Goal: Information Seeking & Learning: Learn about a topic

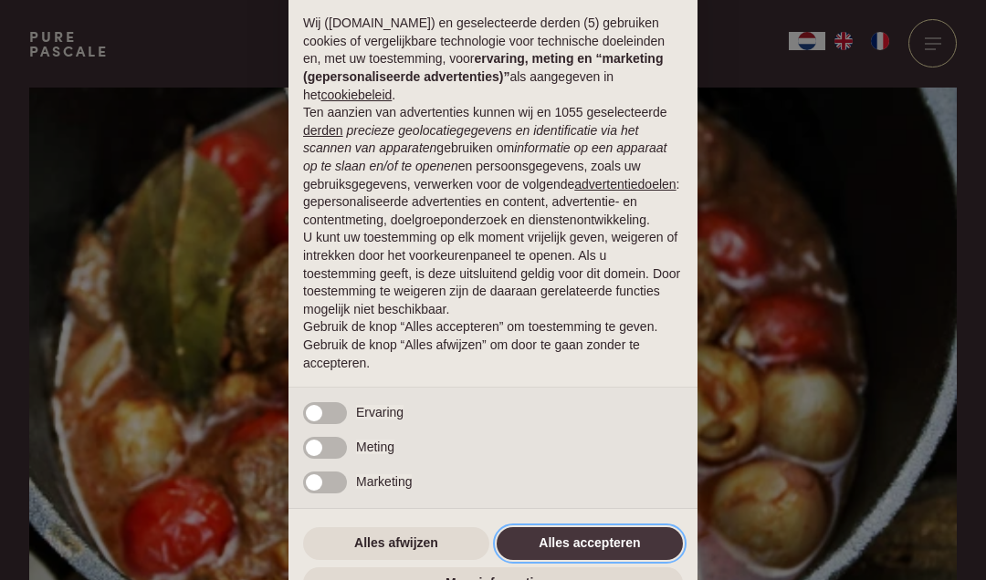
click at [598, 559] on button "Alles accepteren" at bounding box center [590, 544] width 186 height 33
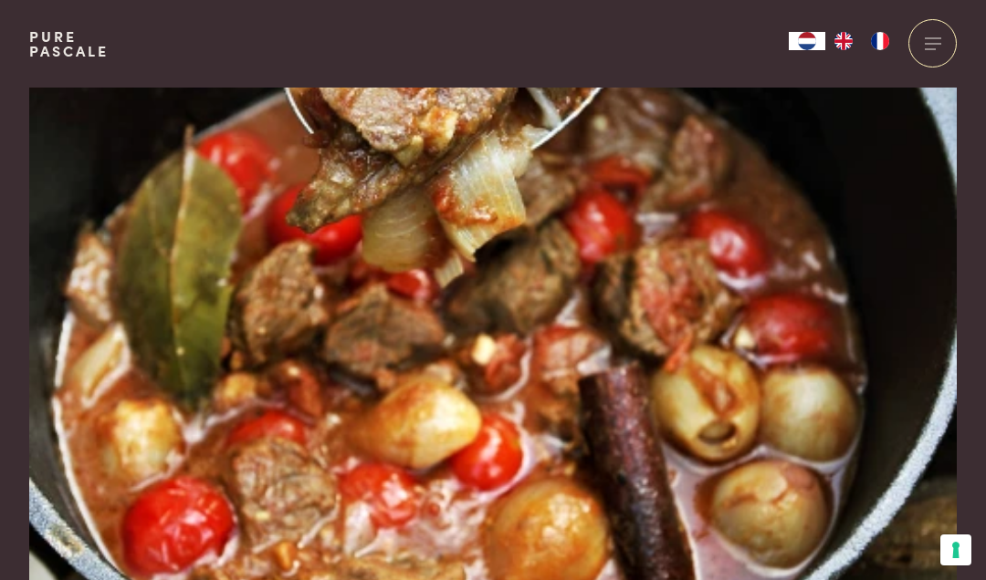
click at [604, 548] on img at bounding box center [492, 366] width 927 height 557
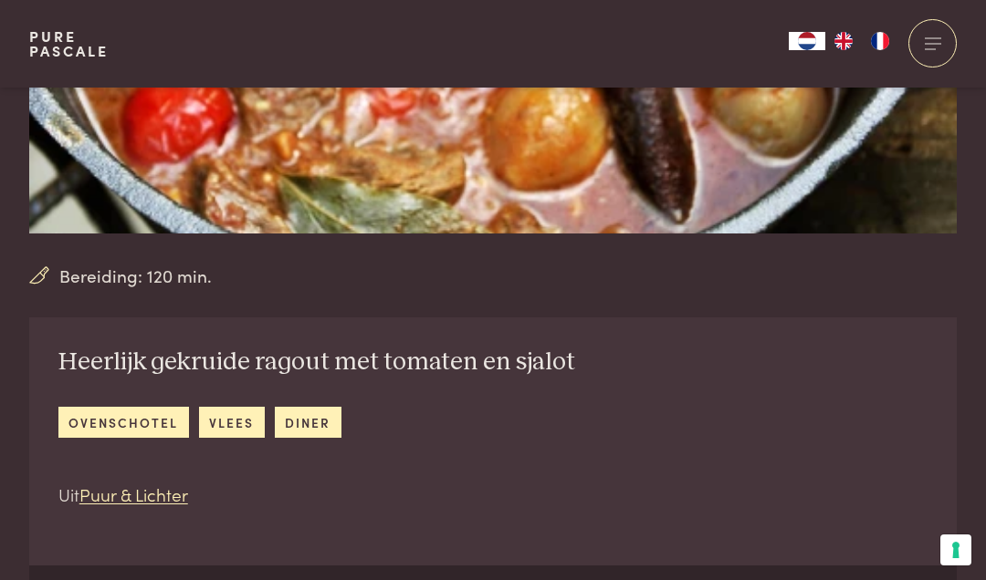
scroll to position [356, 0]
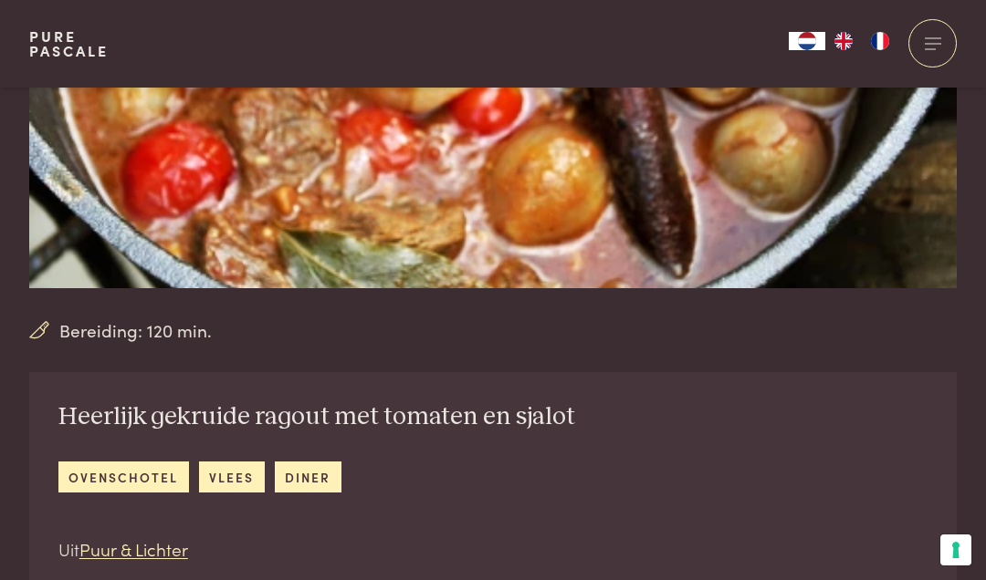
click at [136, 329] on span "Bereiding: 120 min." at bounding box center [135, 331] width 152 height 26
click at [700, 206] on img at bounding box center [492, 10] width 927 height 557
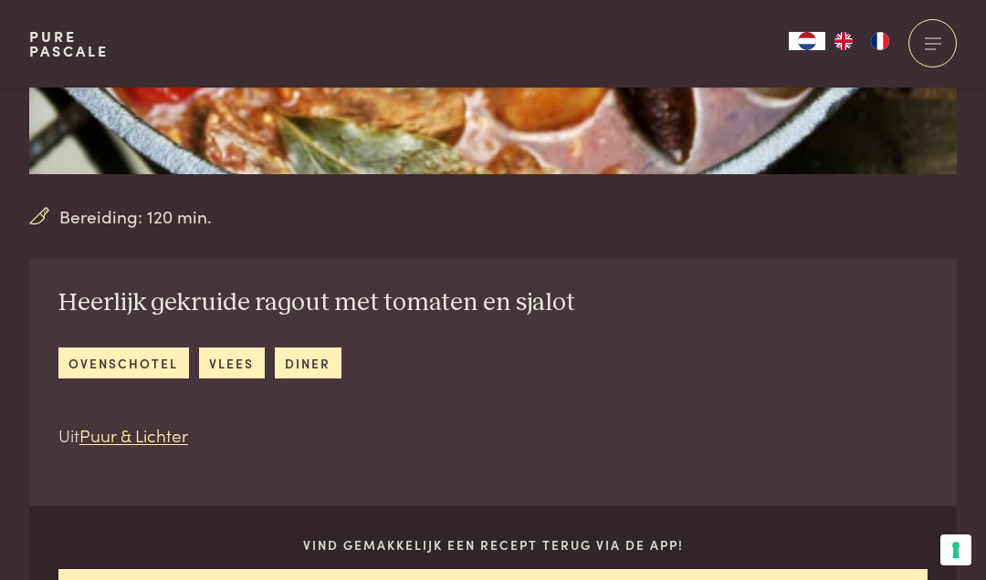
scroll to position [473, 0]
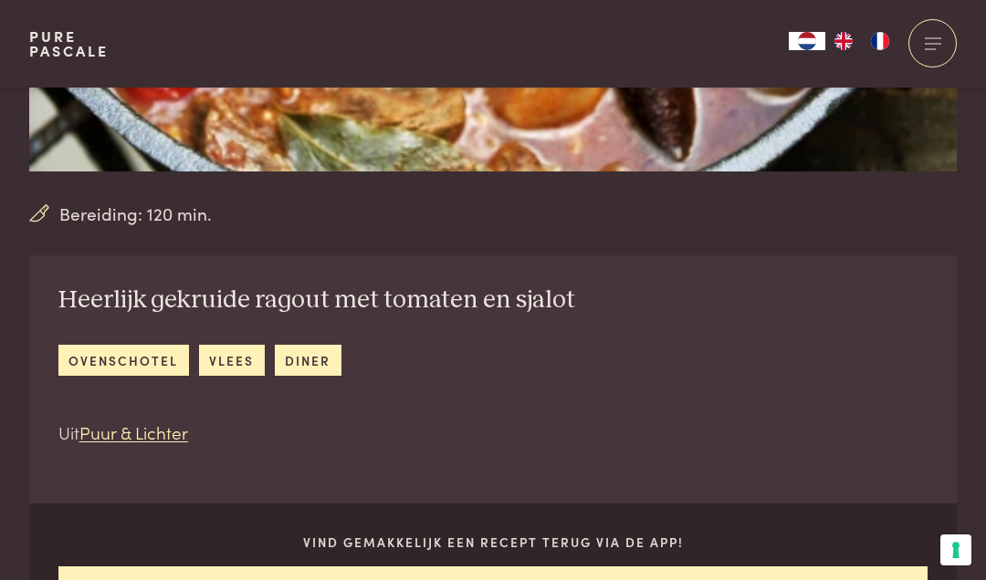
click at [141, 429] on link "Puur & Lichter" at bounding box center [133, 432] width 109 height 25
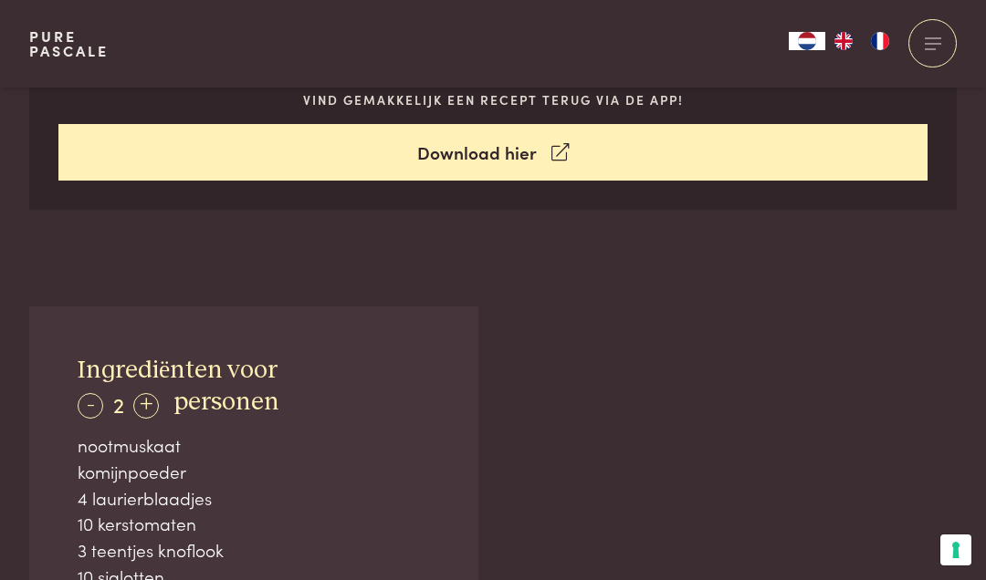
scroll to position [915, 0]
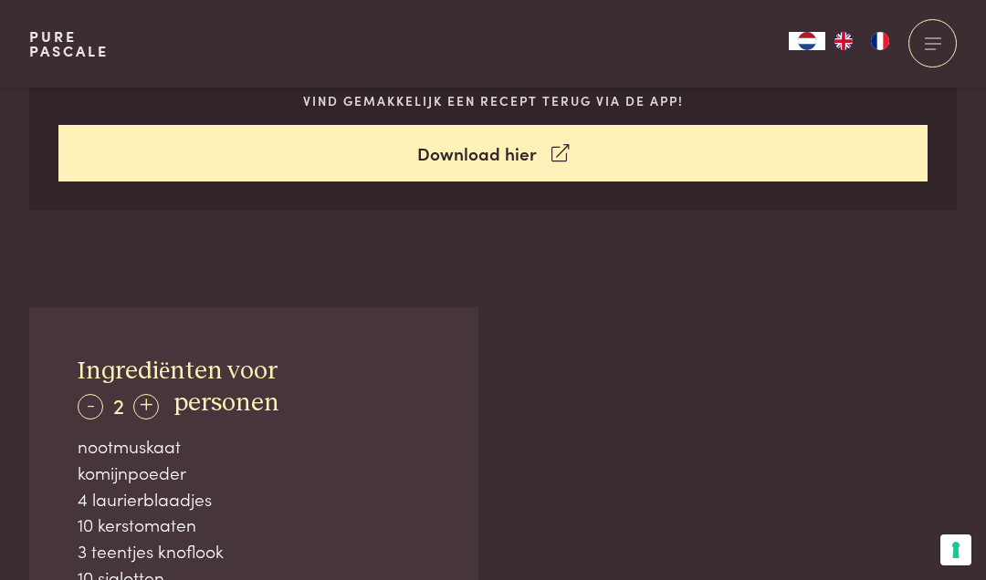
click at [487, 149] on link "Download hier" at bounding box center [493, 154] width 870 height 58
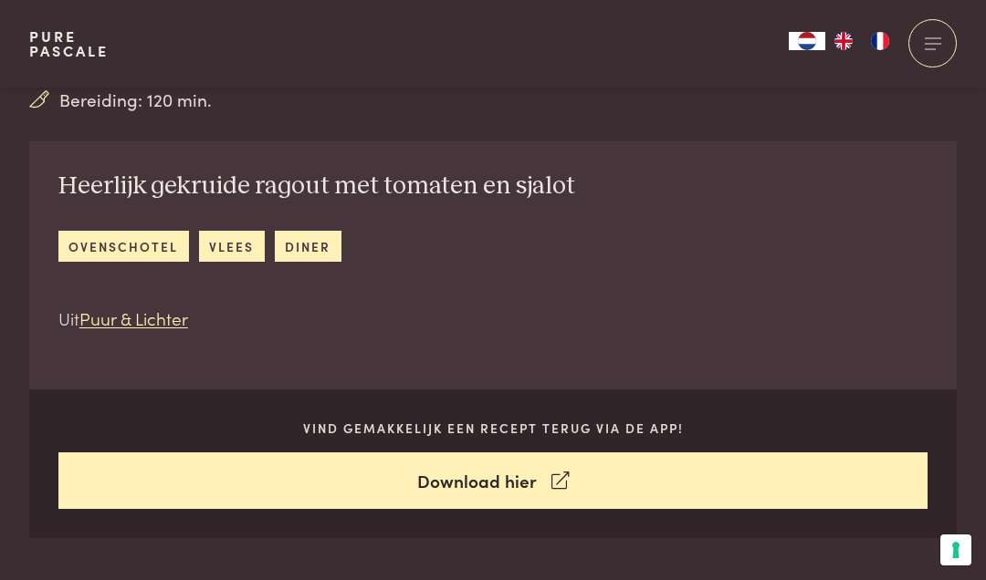
scroll to position [585, 0]
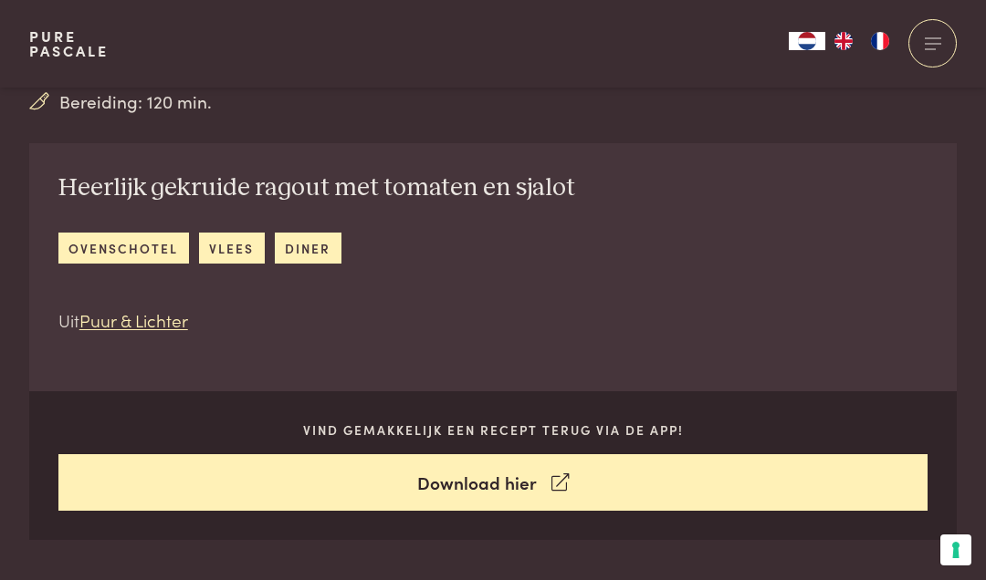
click at [230, 240] on link "vlees" at bounding box center [232, 248] width 66 height 30
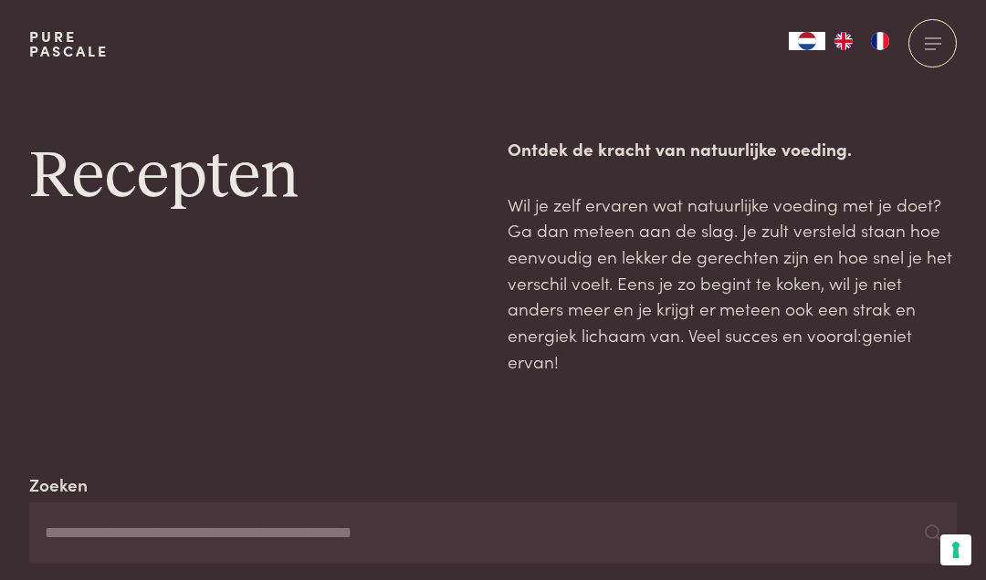
click at [231, 510] on input "Zoeken" at bounding box center [492, 534] width 927 height 62
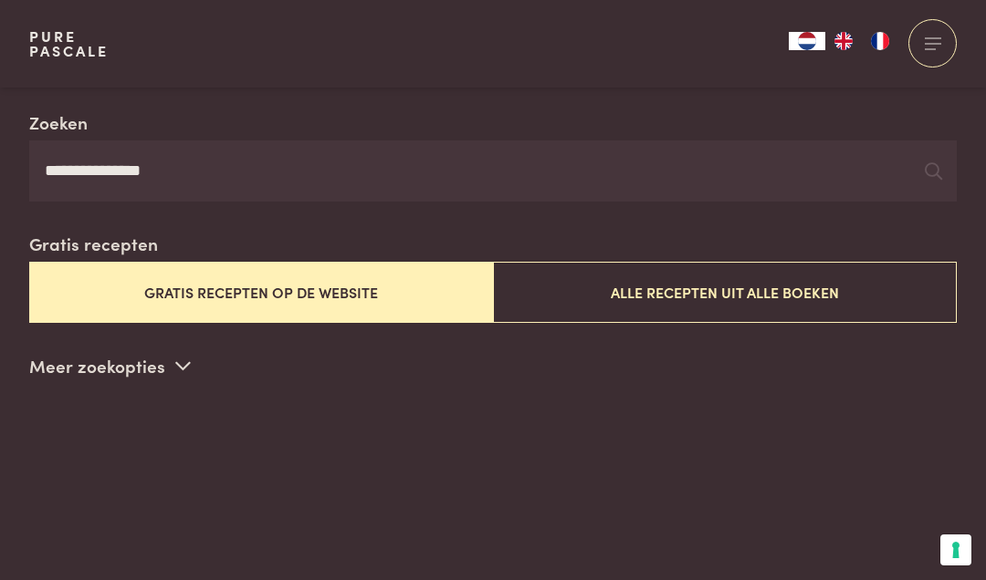
scroll to position [355, 0]
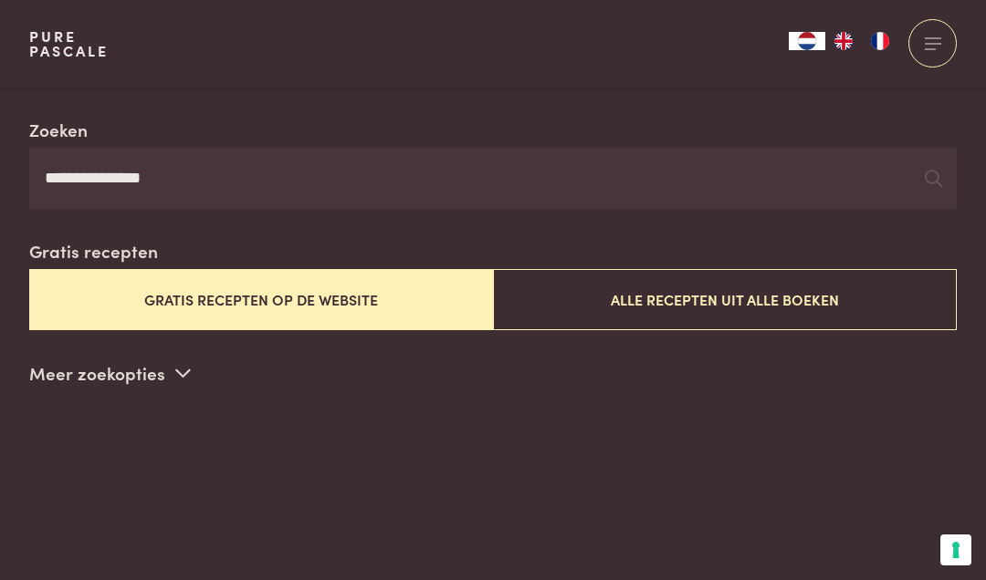
click at [202, 169] on input "**********" at bounding box center [492, 179] width 927 height 62
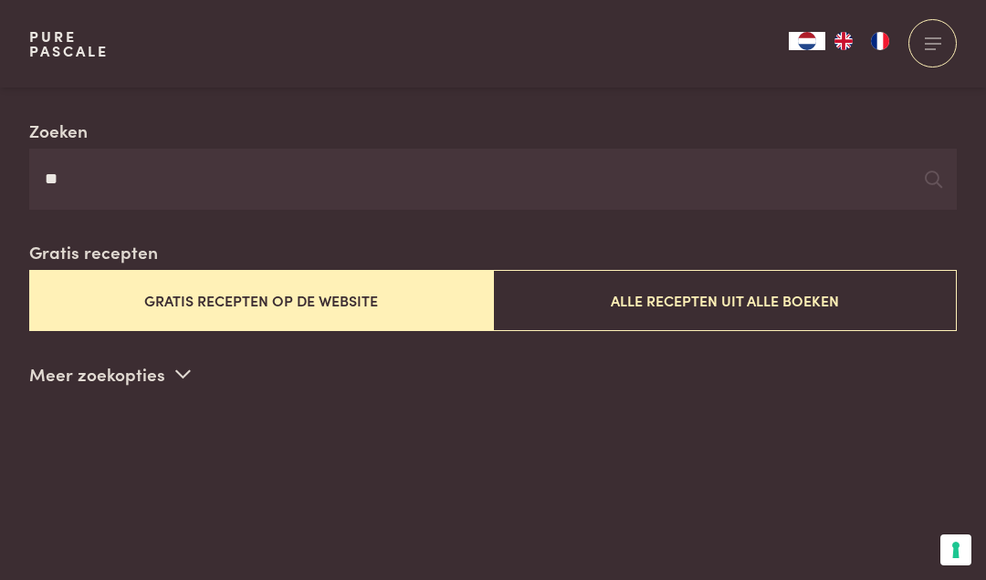
type input "*"
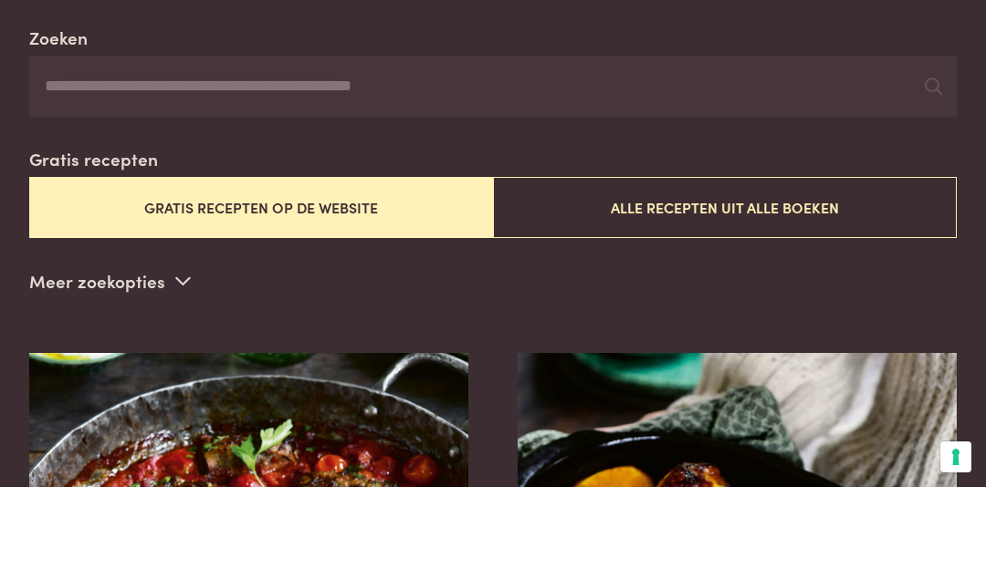
click at [325, 270] on button "Gratis recepten op de website" at bounding box center [261, 300] width 464 height 61
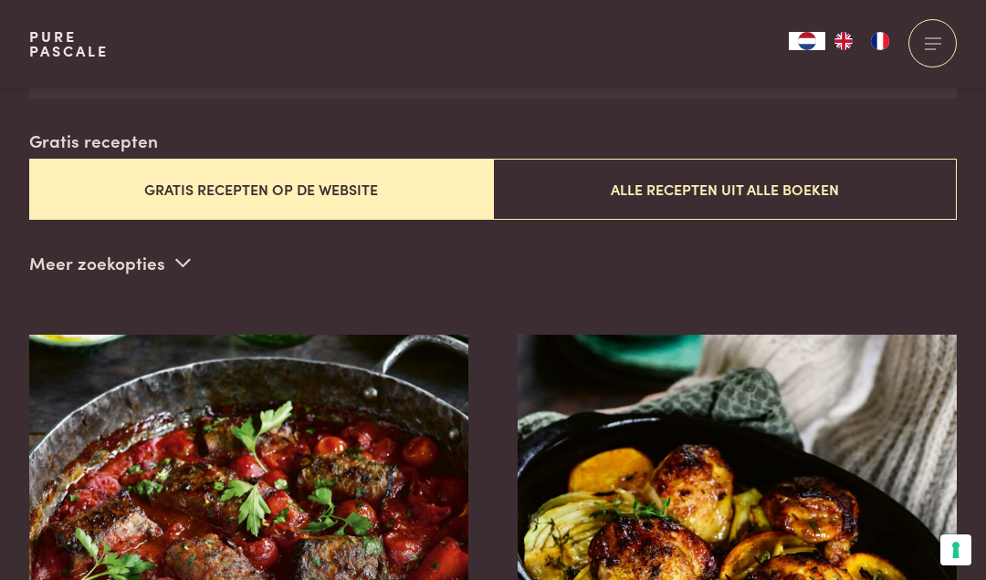
scroll to position [466, 0]
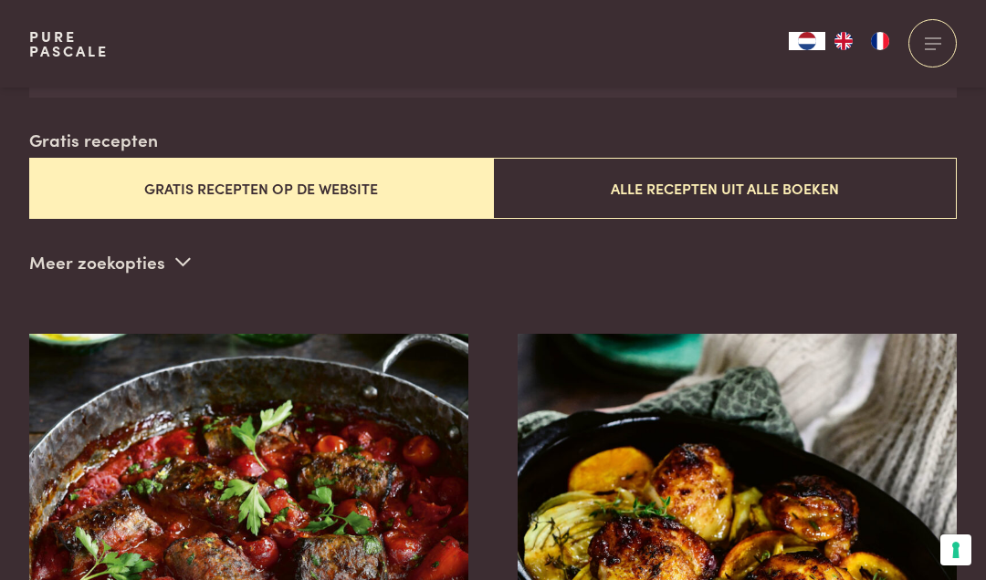
click at [168, 253] on p "Meer zoekopties" at bounding box center [110, 261] width 162 height 27
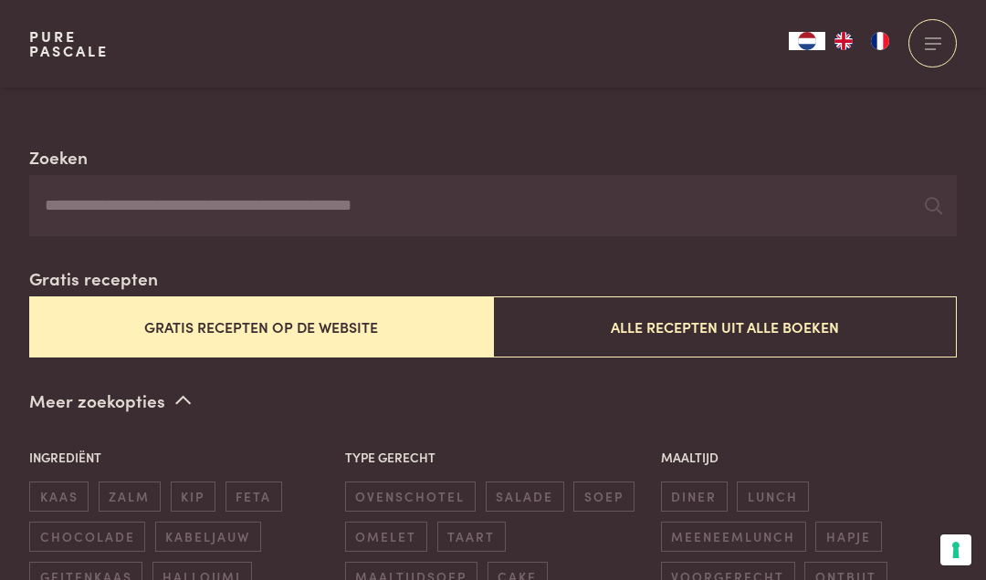
scroll to position [284, 0]
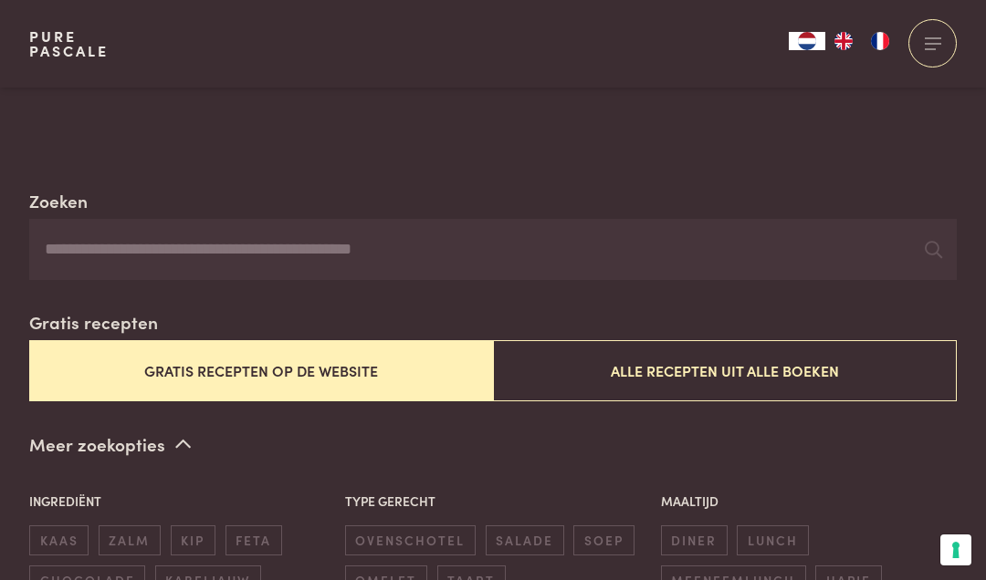
click at [298, 231] on input "Zoeken" at bounding box center [492, 250] width 927 height 62
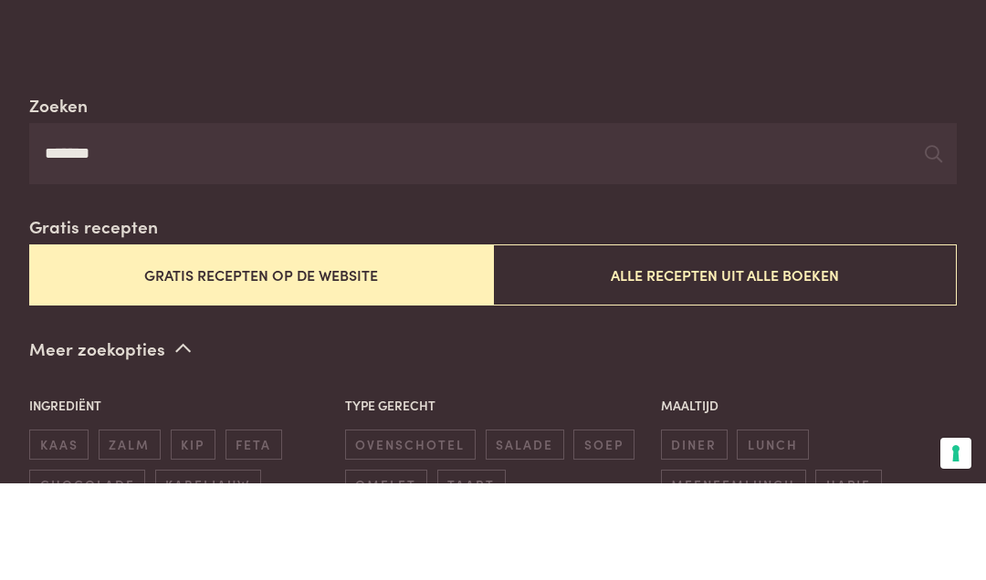
scroll to position [381, 0]
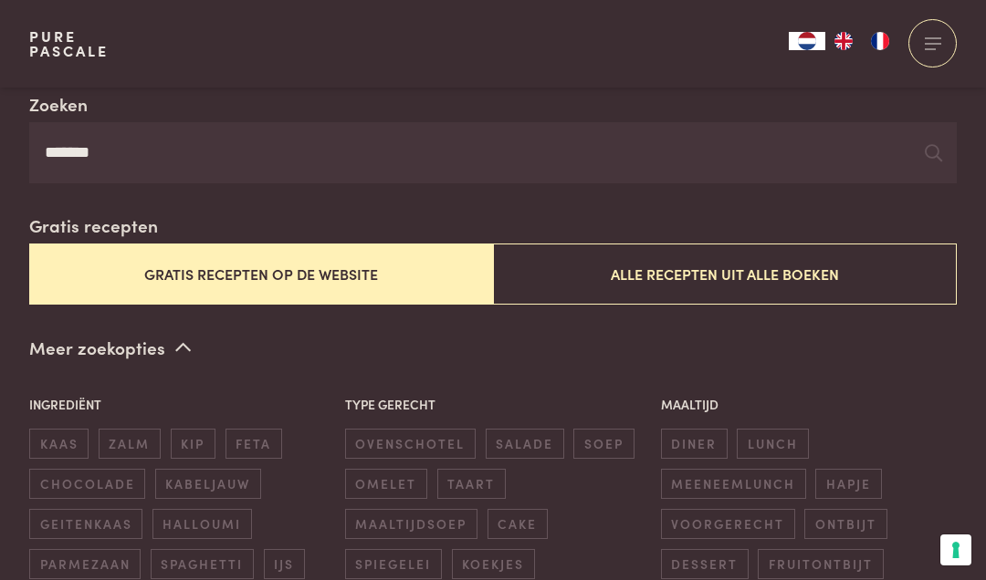
type input "*******"
click at [926, 140] on div at bounding box center [933, 153] width 17 height 27
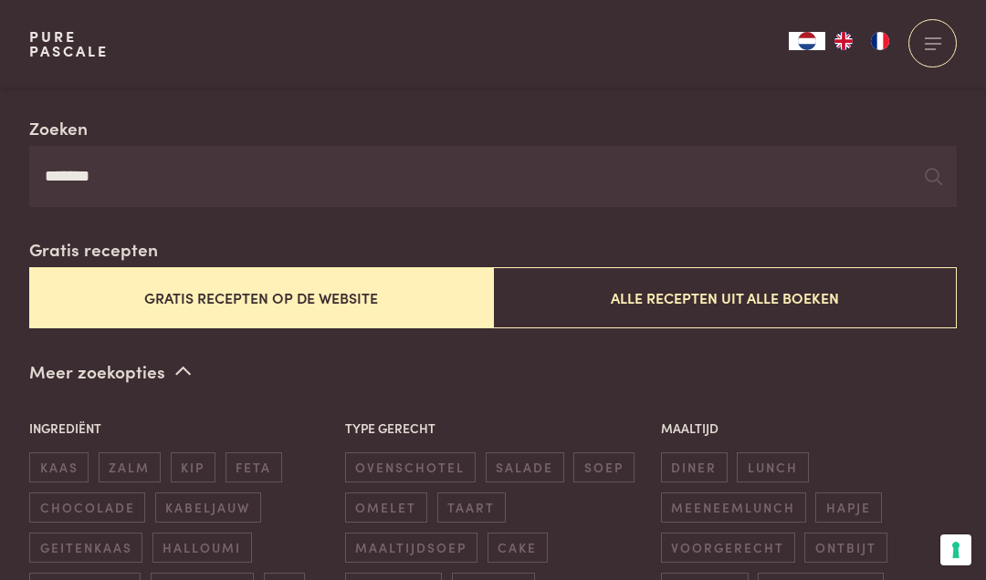
scroll to position [359, 0]
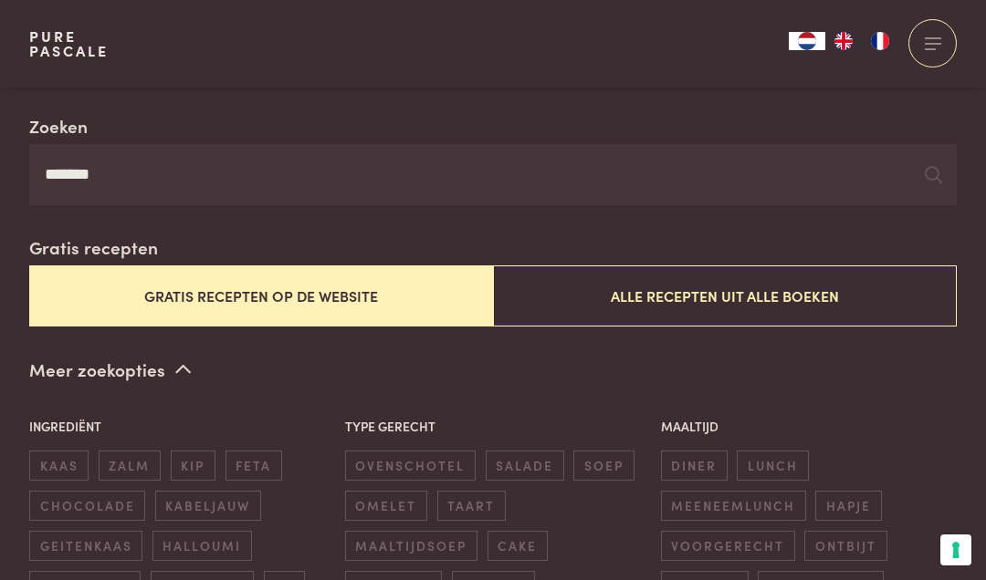
click at [256, 281] on button "Gratis recepten op de website" at bounding box center [261, 296] width 464 height 61
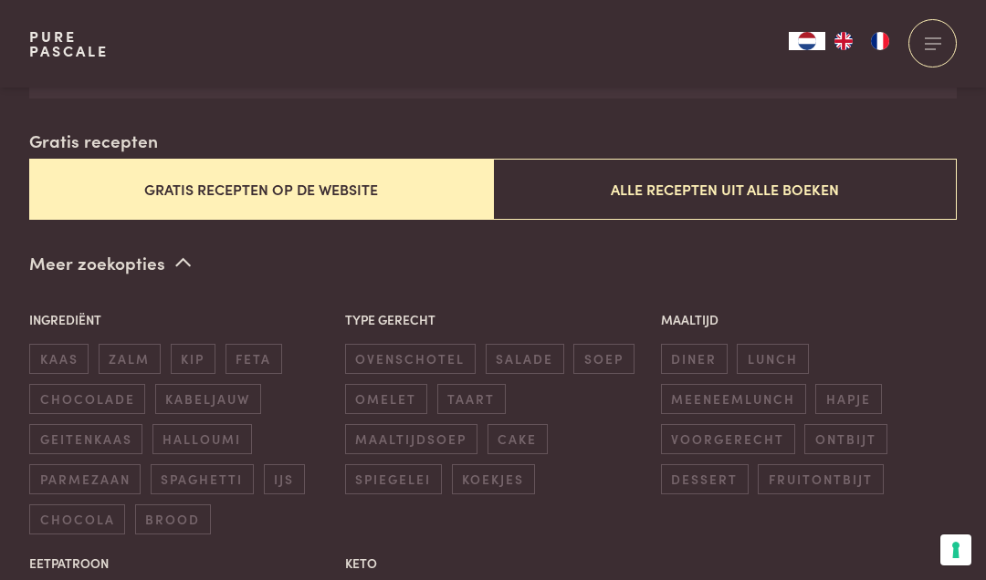
scroll to position [466, 0]
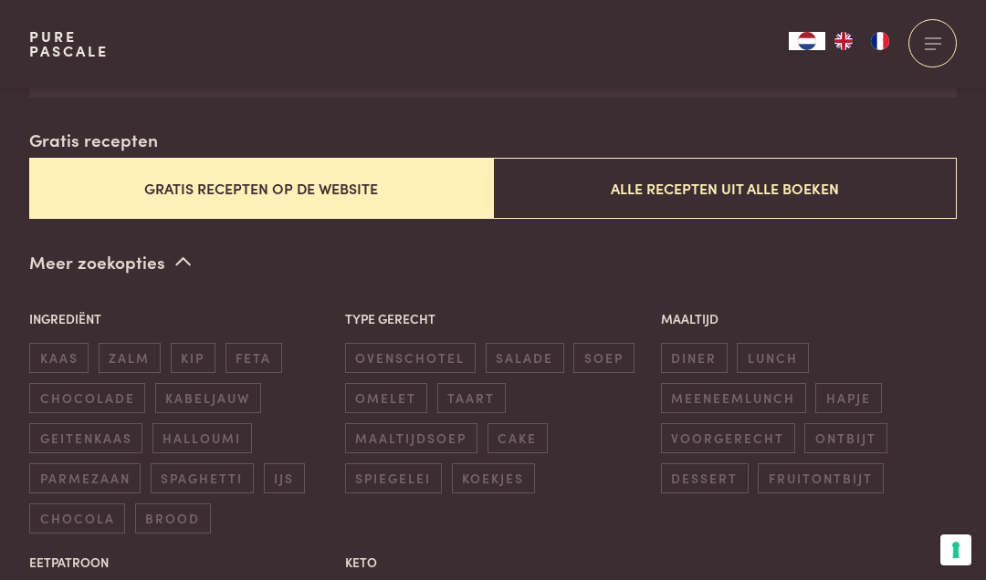
click at [721, 172] on button "Alle recepten uit alle boeken" at bounding box center [725, 188] width 464 height 61
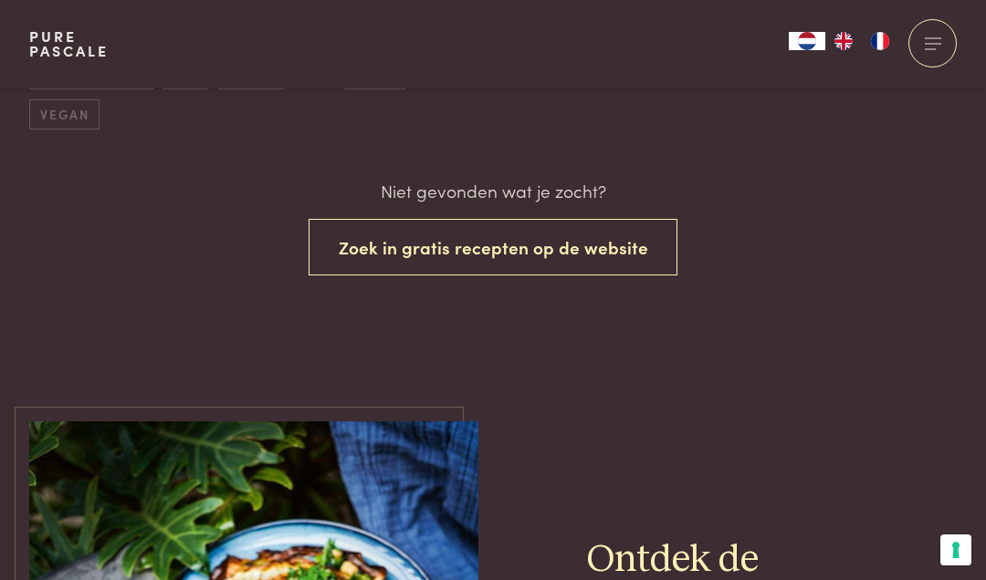
click at [487, 226] on button "Zoek in gratis recepten op de website" at bounding box center [494, 248] width 370 height 58
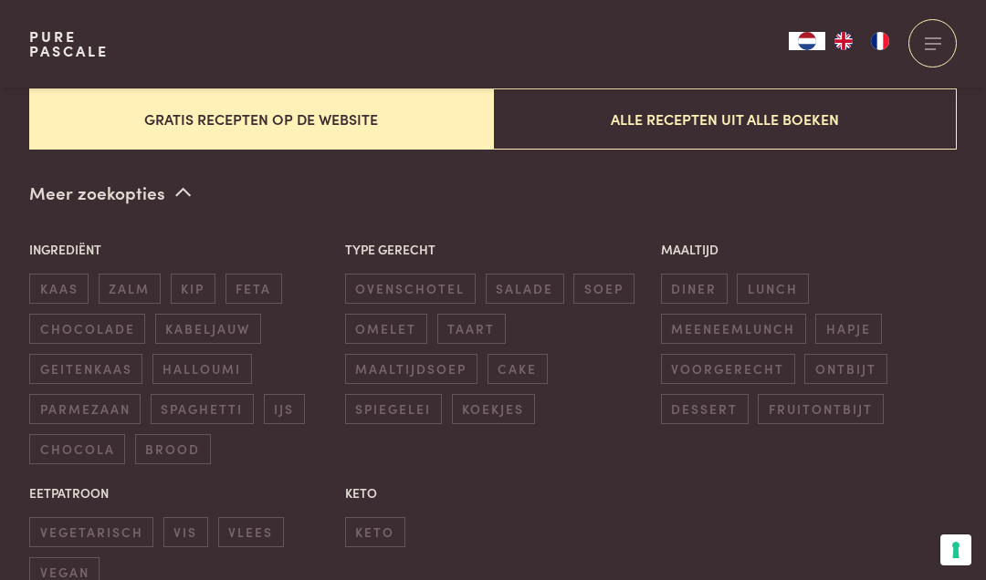
scroll to position [537, 0]
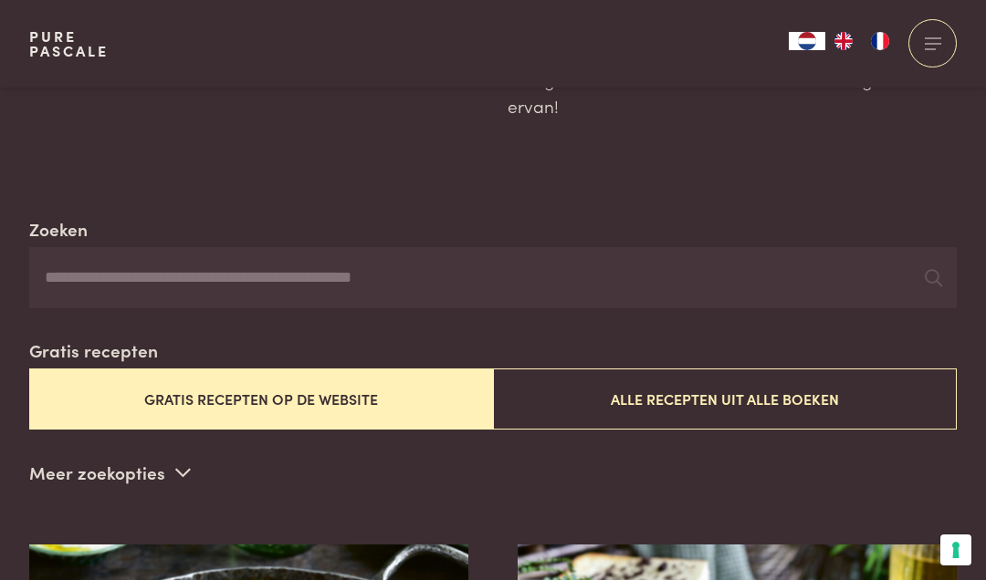
scroll to position [254, 0]
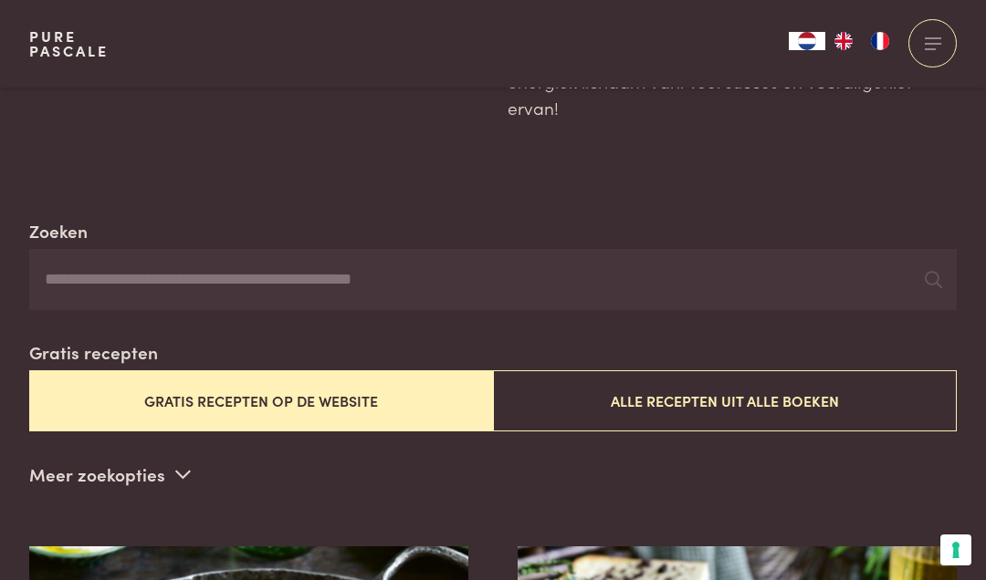
click at [275, 267] on input "Zoeken" at bounding box center [492, 280] width 927 height 62
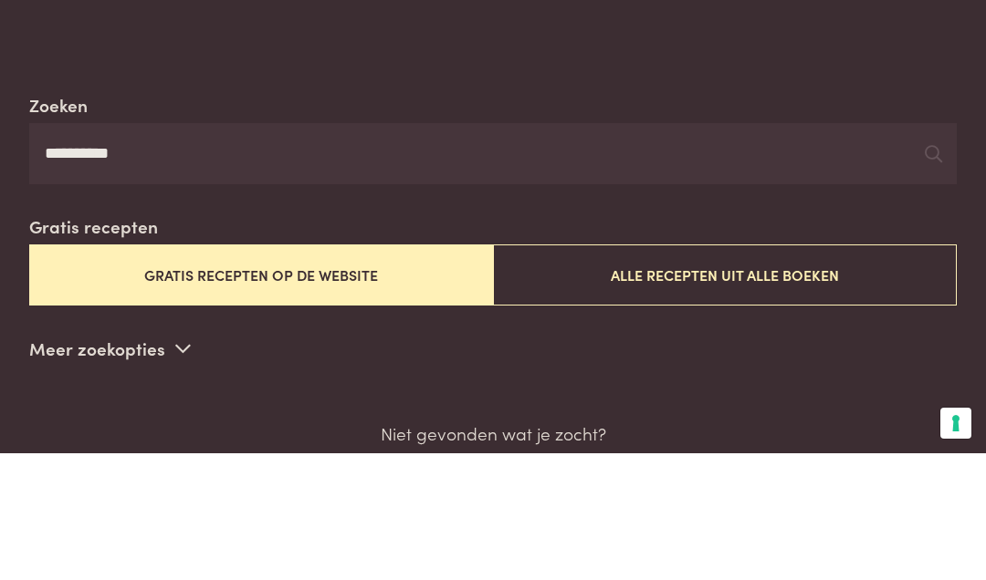
scroll to position [381, 0]
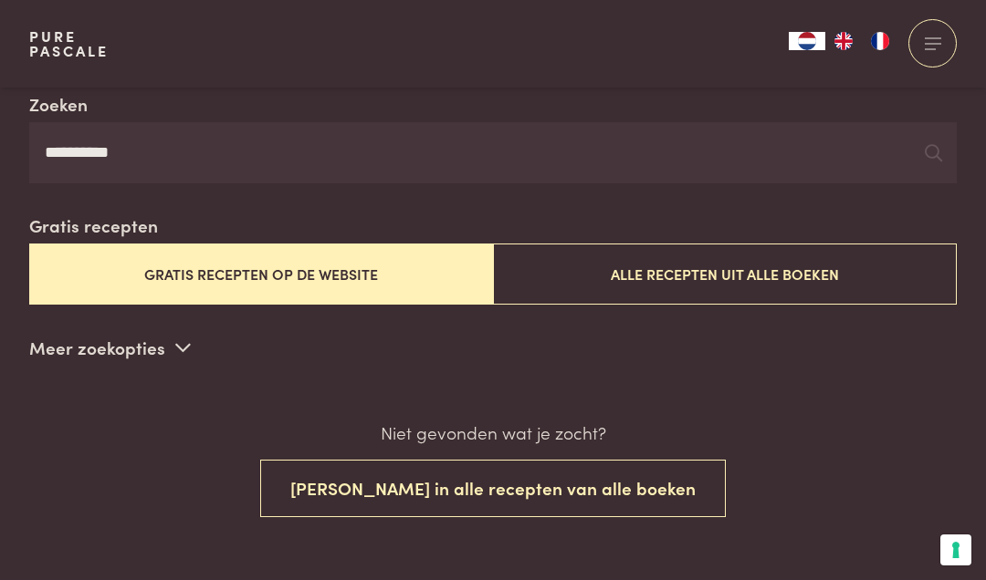
type input "**********"
click at [488, 491] on button "Zoek in alle recepten van alle boeken" at bounding box center [492, 489] width 465 height 58
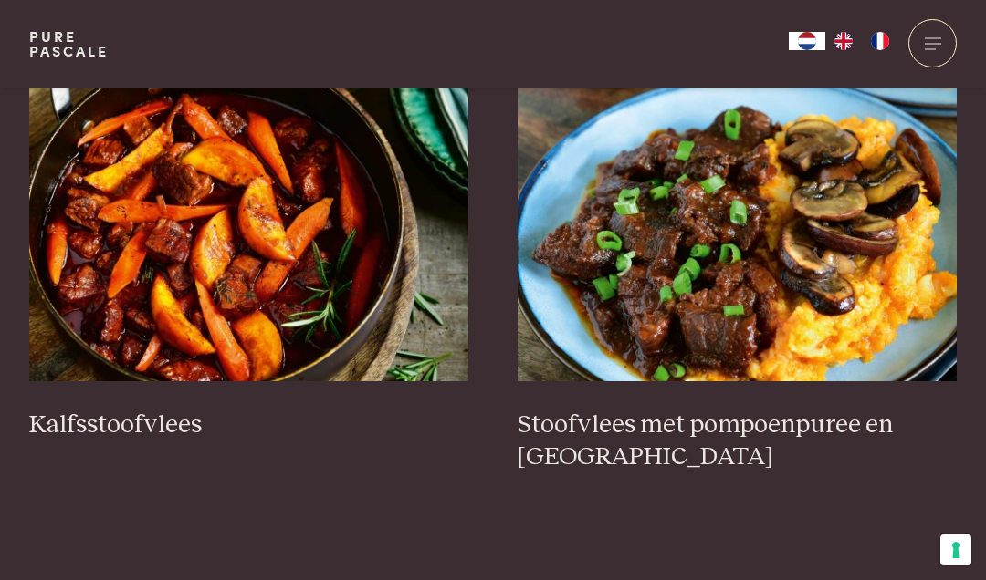
scroll to position [781, 0]
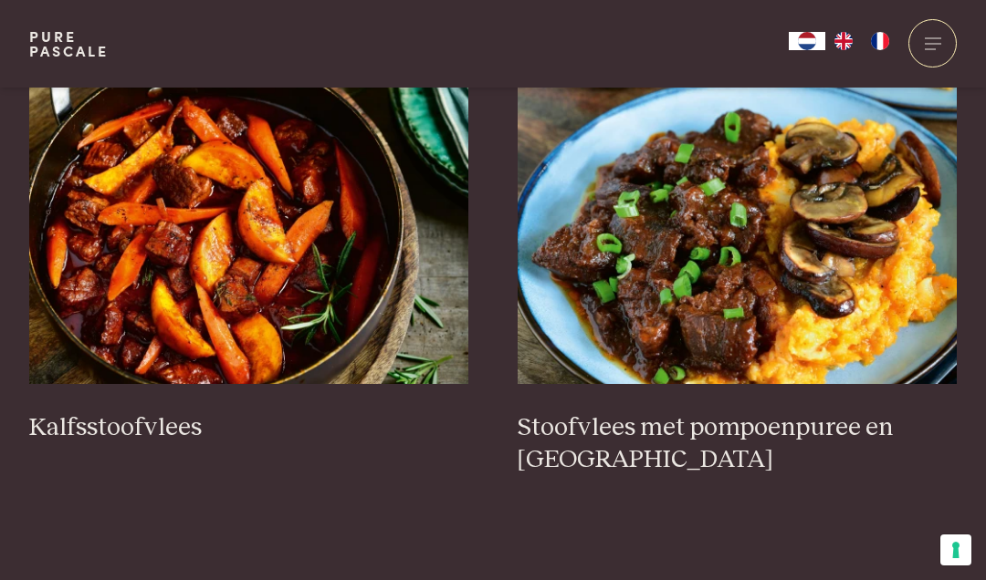
click at [780, 285] on img at bounding box center [738, 201] width 440 height 365
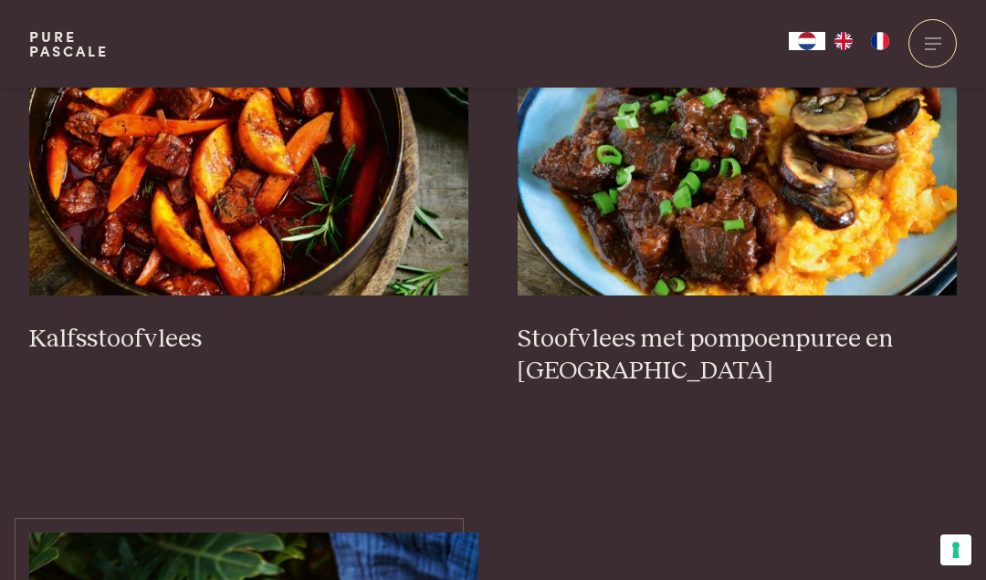
click at [255, 201] on img at bounding box center [249, 113] width 440 height 365
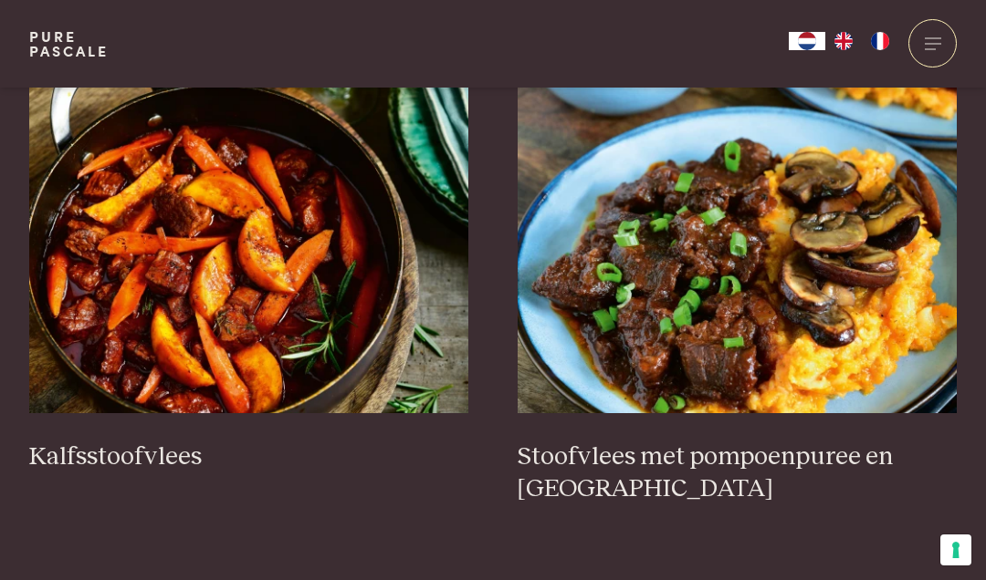
scroll to position [753, 0]
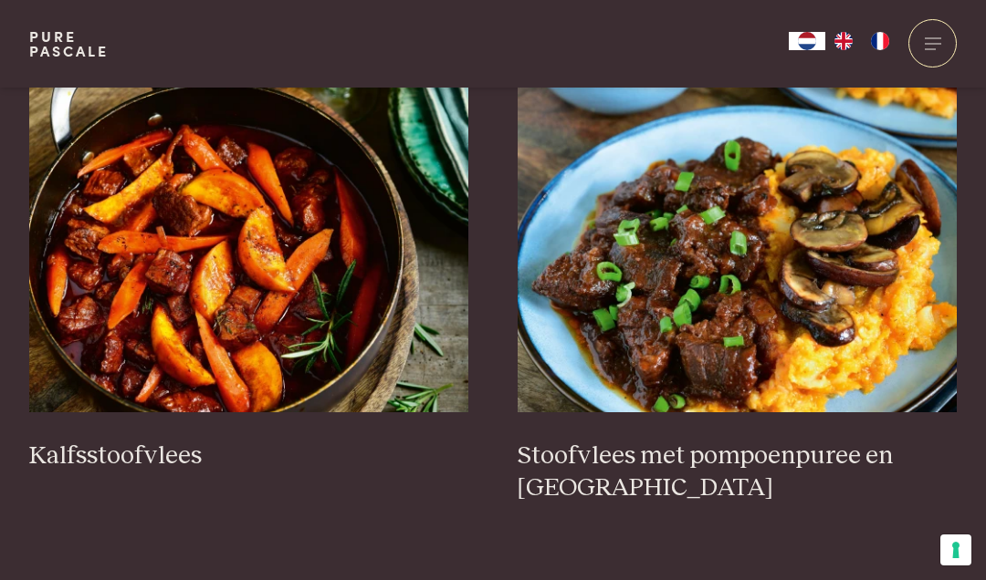
click at [744, 309] on img at bounding box center [738, 229] width 440 height 365
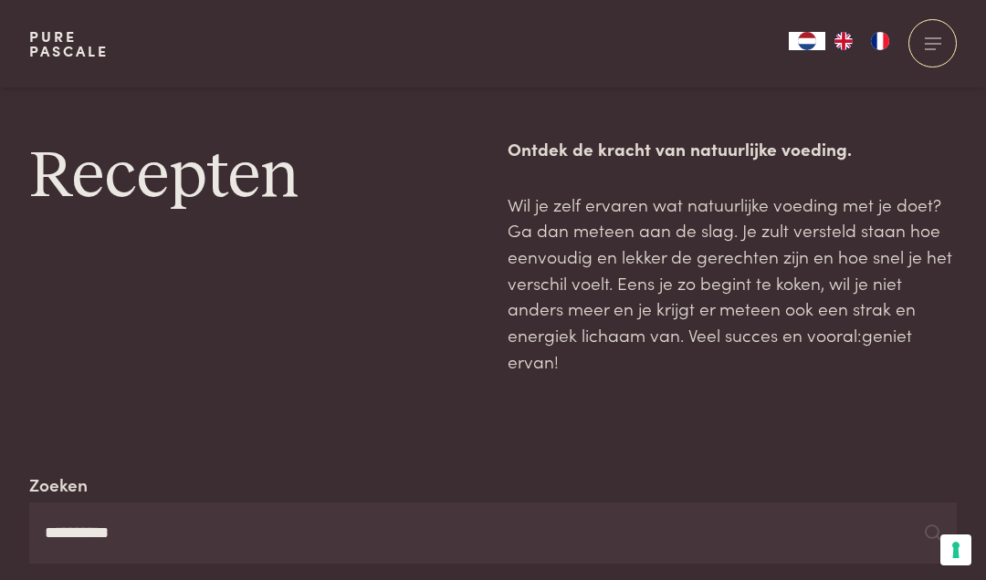
scroll to position [842, 0]
